Goal: Information Seeking & Learning: Learn about a topic

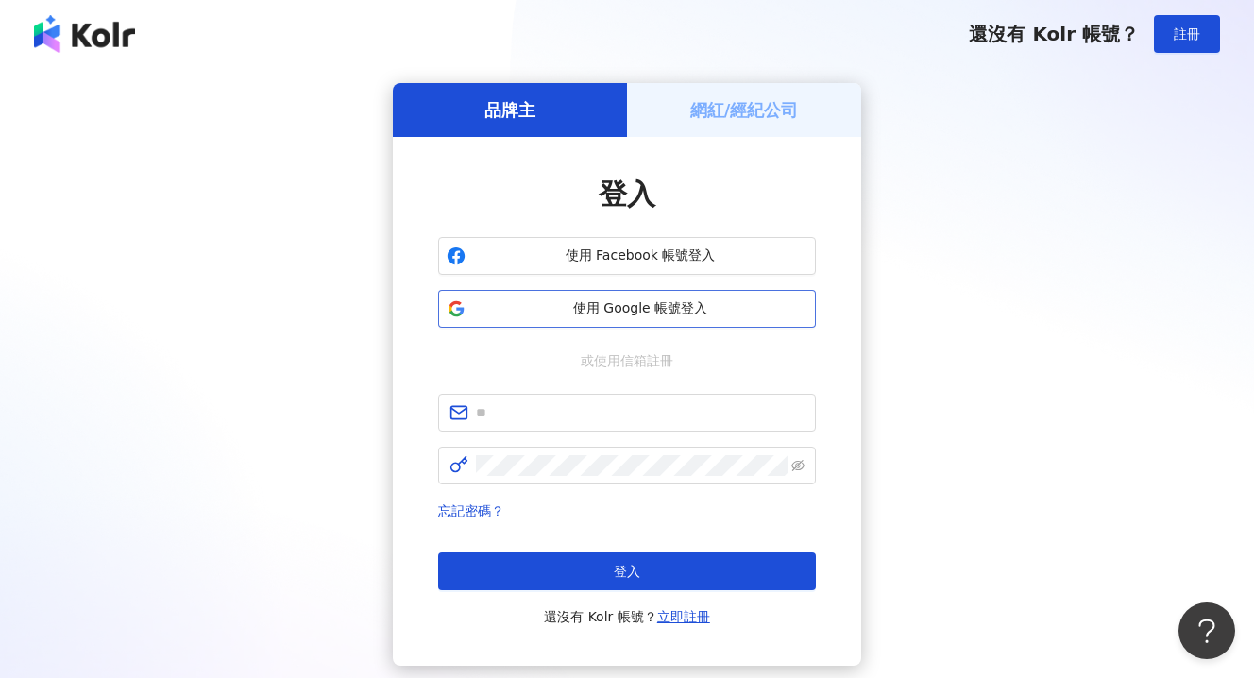
click at [615, 298] on button "使用 Google 帳號登入" at bounding box center [627, 309] width 378 height 38
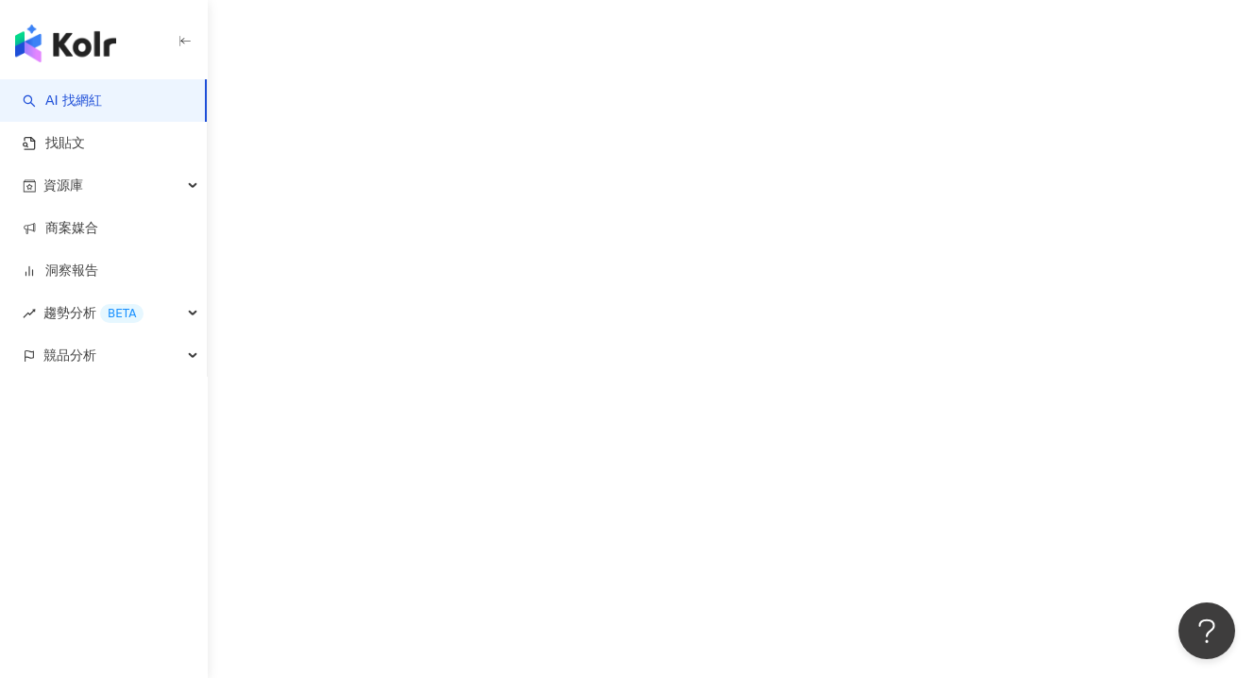
scroll to position [8, 0]
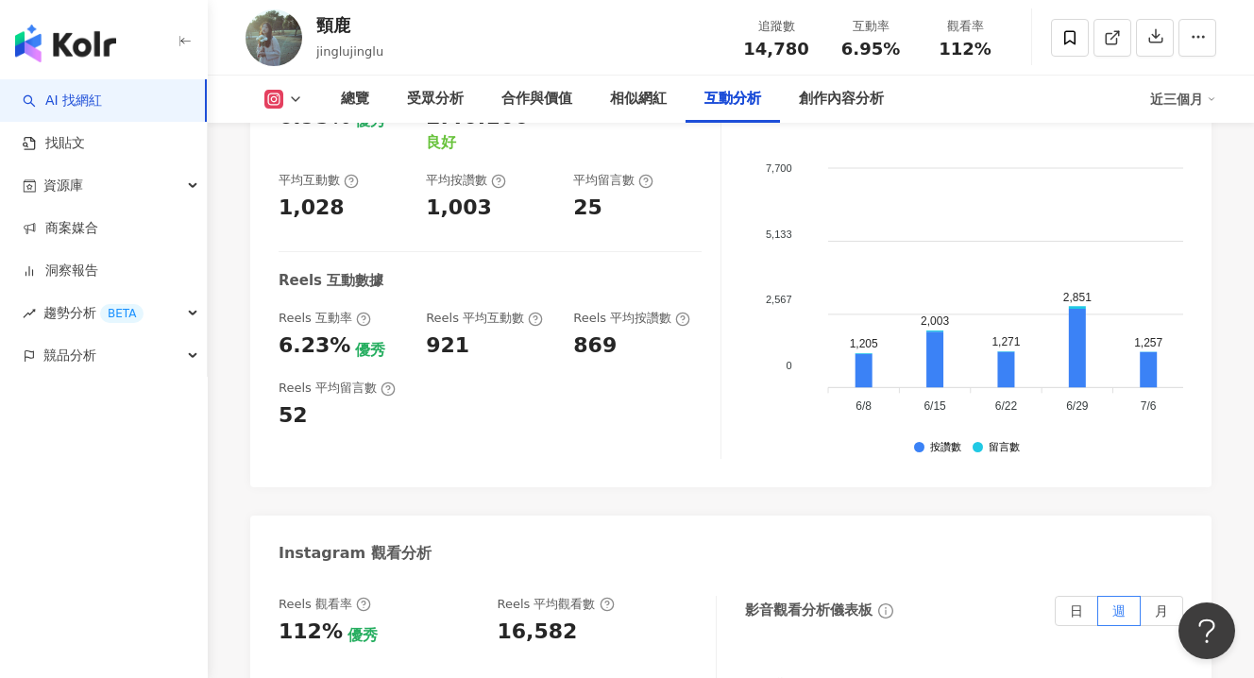
scroll to position [3988, 0]
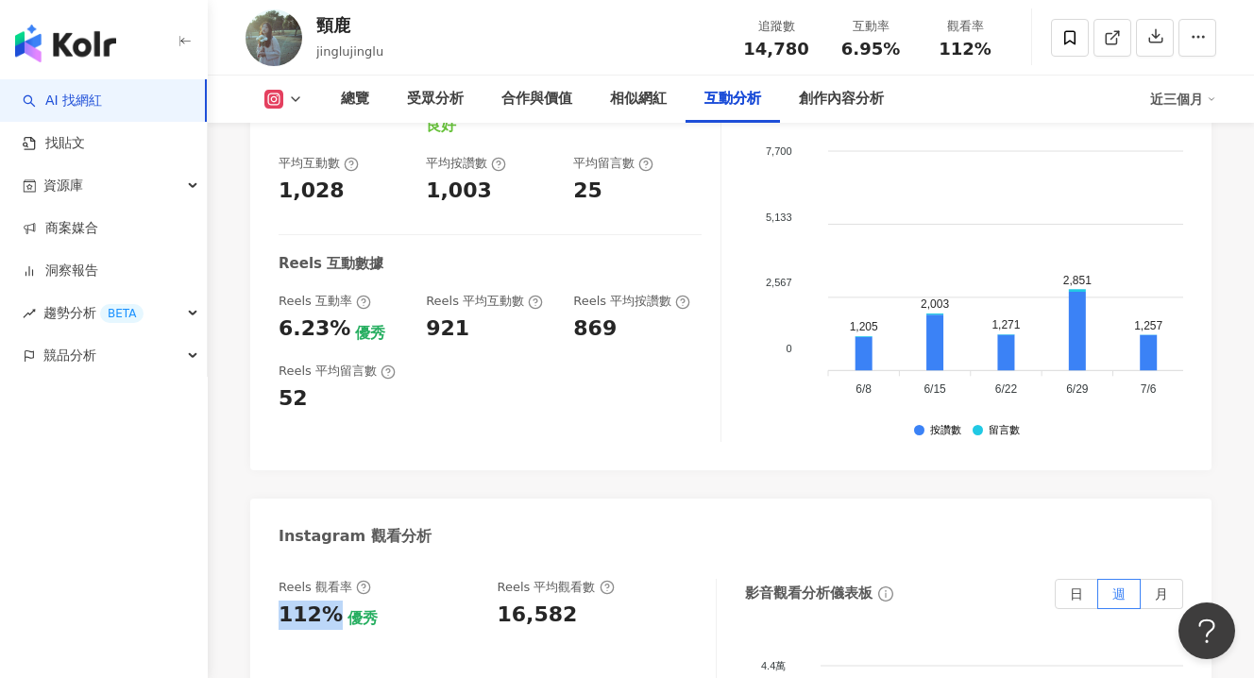
drag, startPoint x: 284, startPoint y: 499, endPoint x: 333, endPoint y: 499, distance: 49.1
click at [330, 601] on div "112%" at bounding box center [311, 615] width 64 height 29
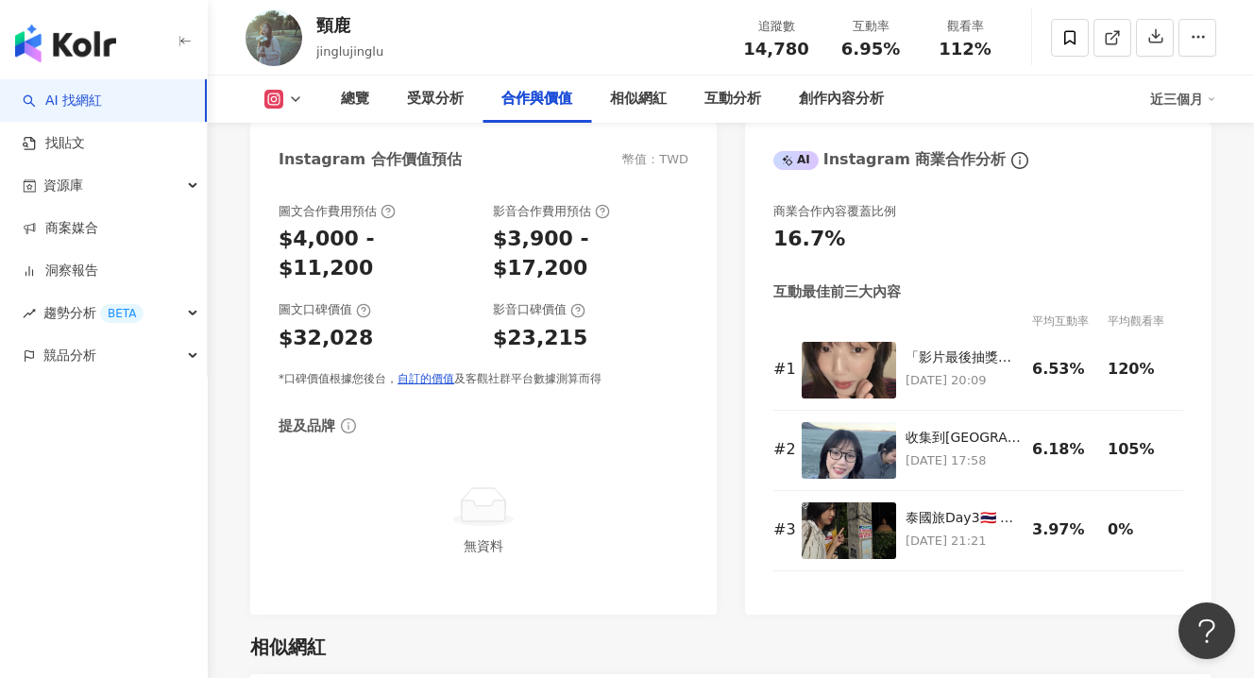
scroll to position [2243, 0]
